Goal: Information Seeking & Learning: Understand process/instructions

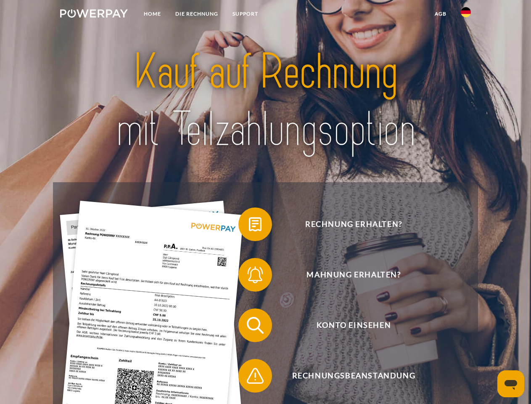
click at [94, 15] on img at bounding box center [94, 13] width 68 height 8
click at [466, 15] on img at bounding box center [466, 12] width 10 height 10
click at [440, 14] on link "agb" at bounding box center [441, 13] width 26 height 15
click at [249, 226] on span at bounding box center [243, 224] width 42 height 42
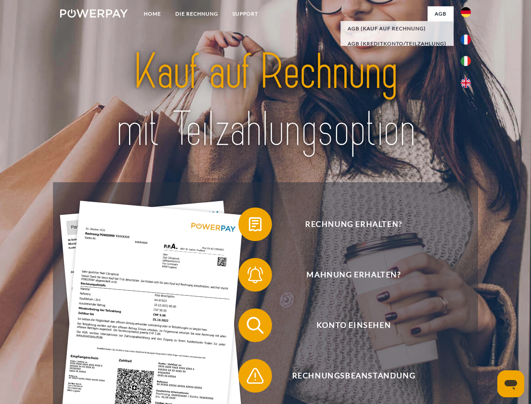
click at [249, 276] on span at bounding box center [243, 275] width 42 height 42
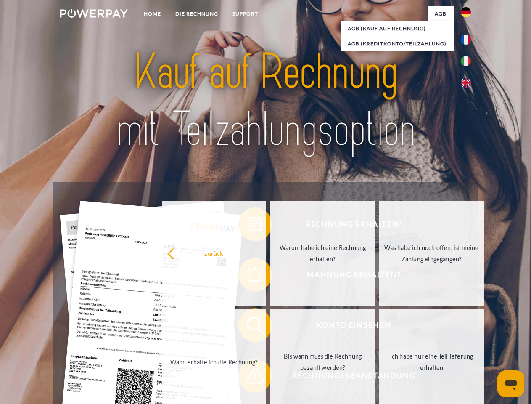
click at [270, 327] on link "Bis wann muss die Rechnung bezahlt werden?" at bounding box center [322, 361] width 105 height 105
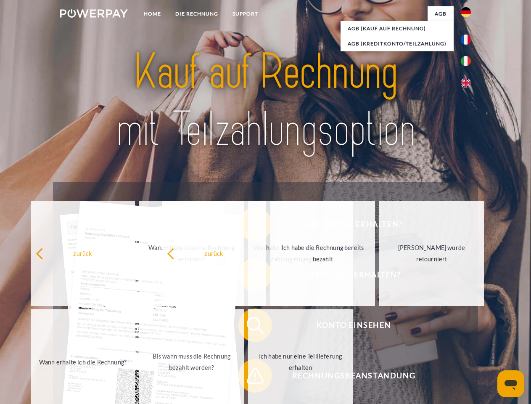
click at [249, 377] on span at bounding box center [243, 375] width 42 height 42
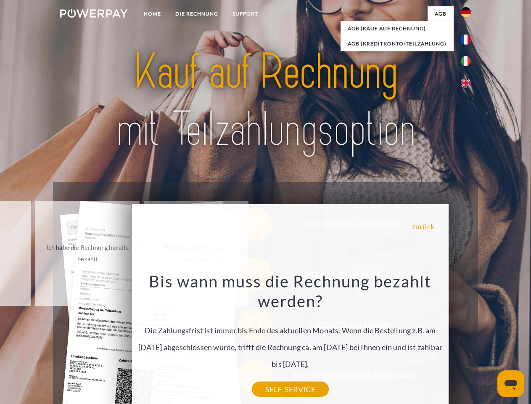
click at [511, 383] on icon "Messaging-Fenster öffnen" at bounding box center [511, 385] width 13 height 10
